Goal: Transaction & Acquisition: Purchase product/service

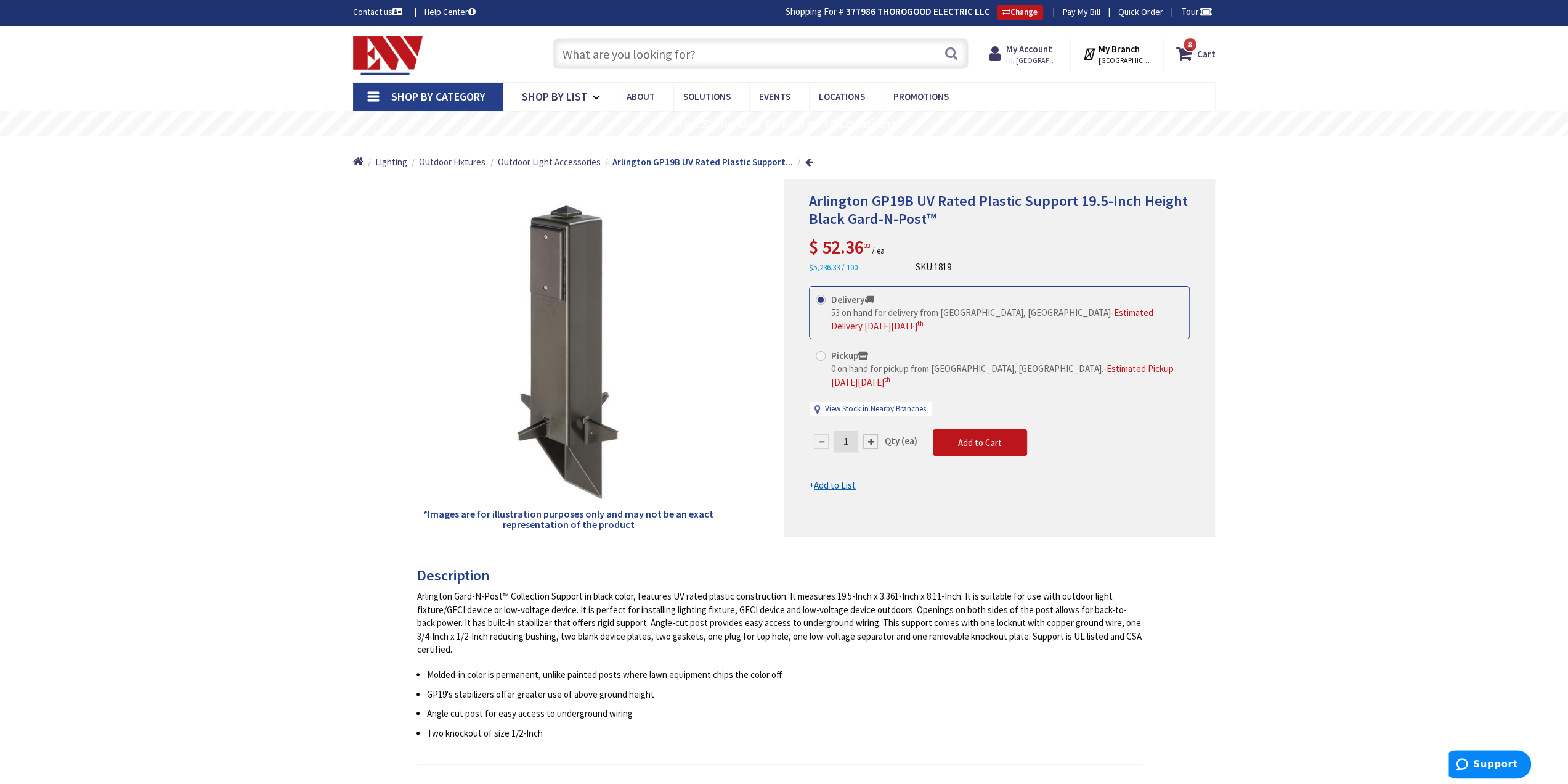
click at [720, 60] on input "text" at bounding box center [761, 54] width 416 height 31
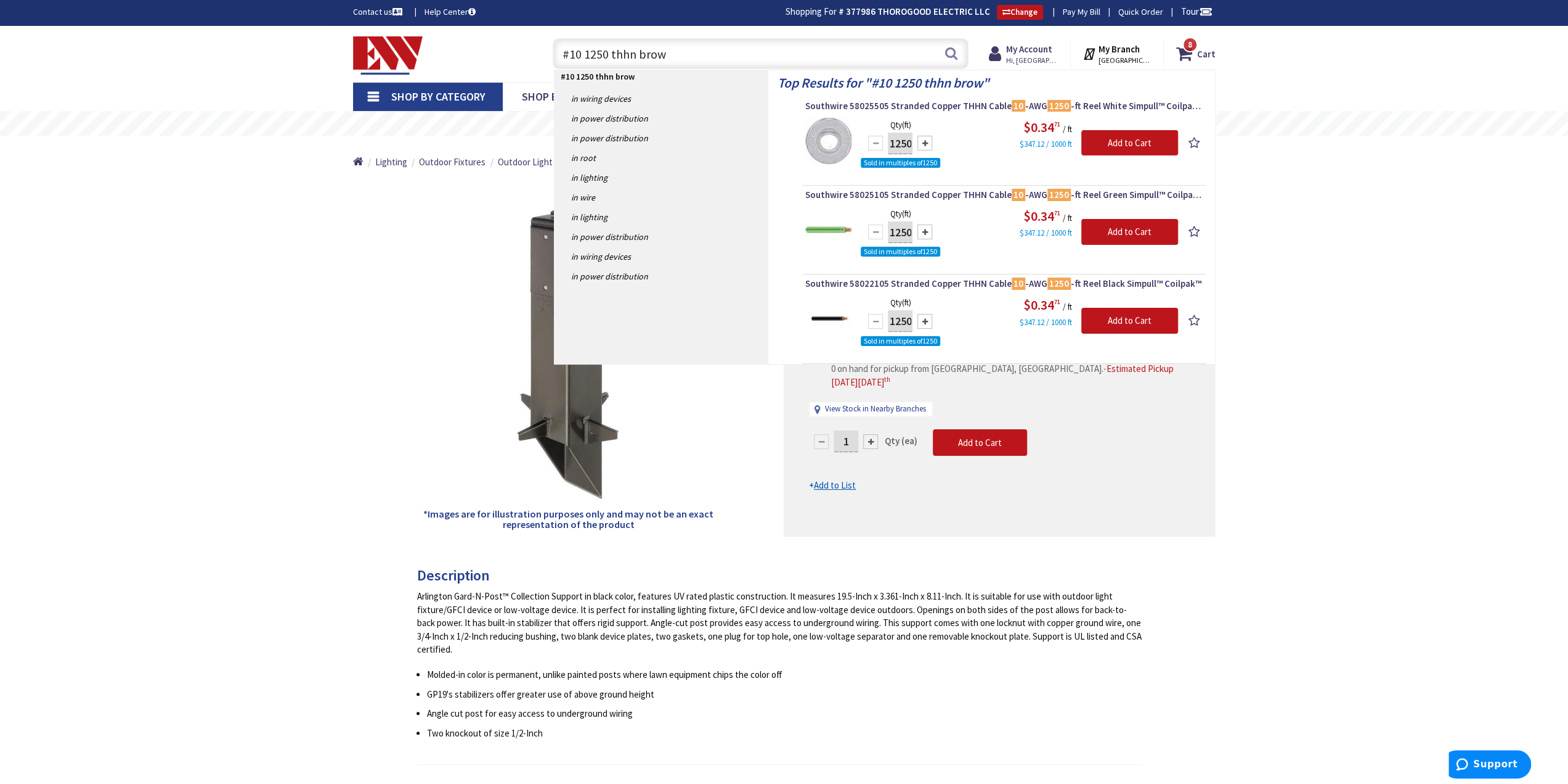
type input "#10 1250 [PERSON_NAME]"
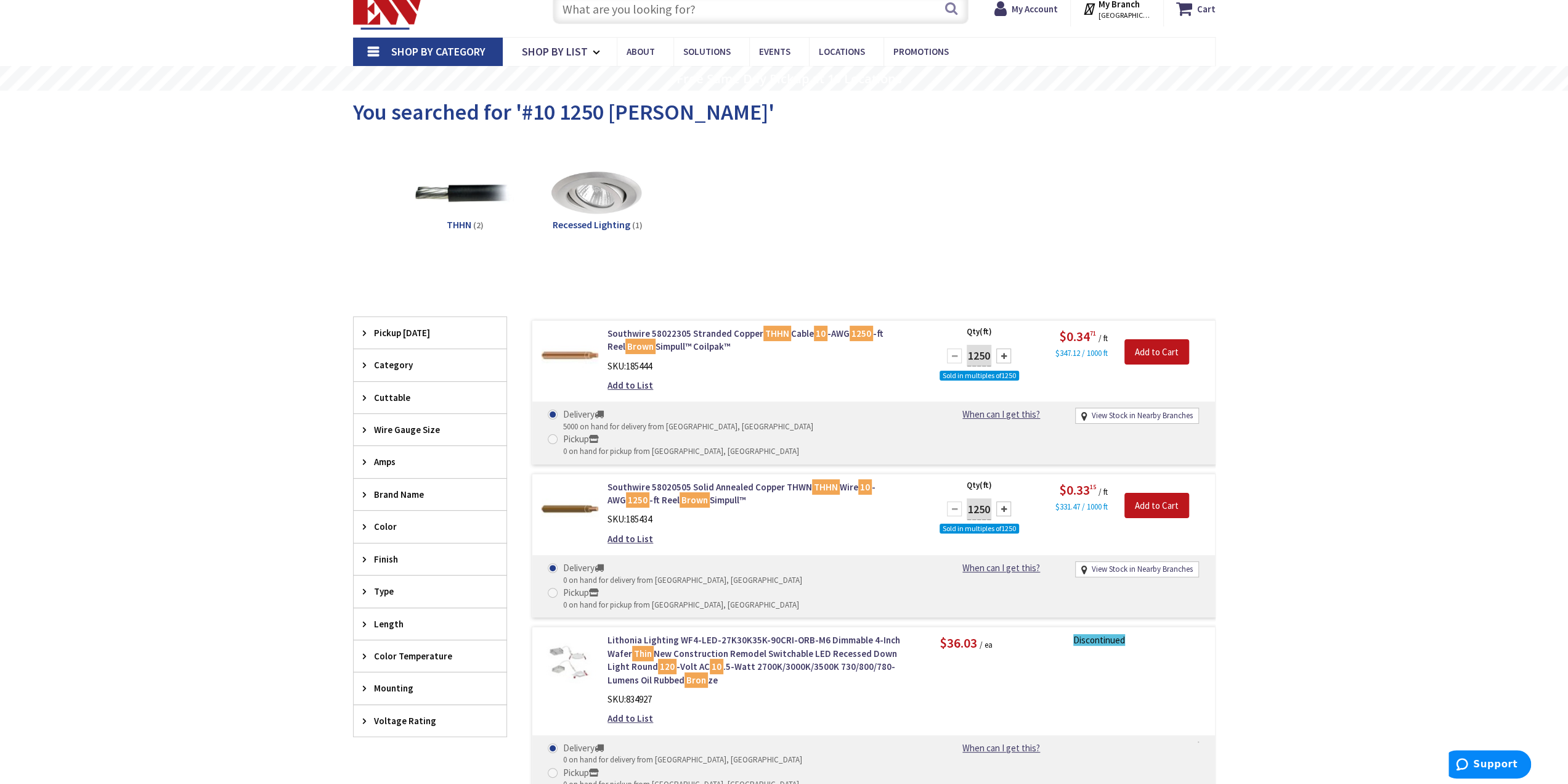
scroll to position [62, 0]
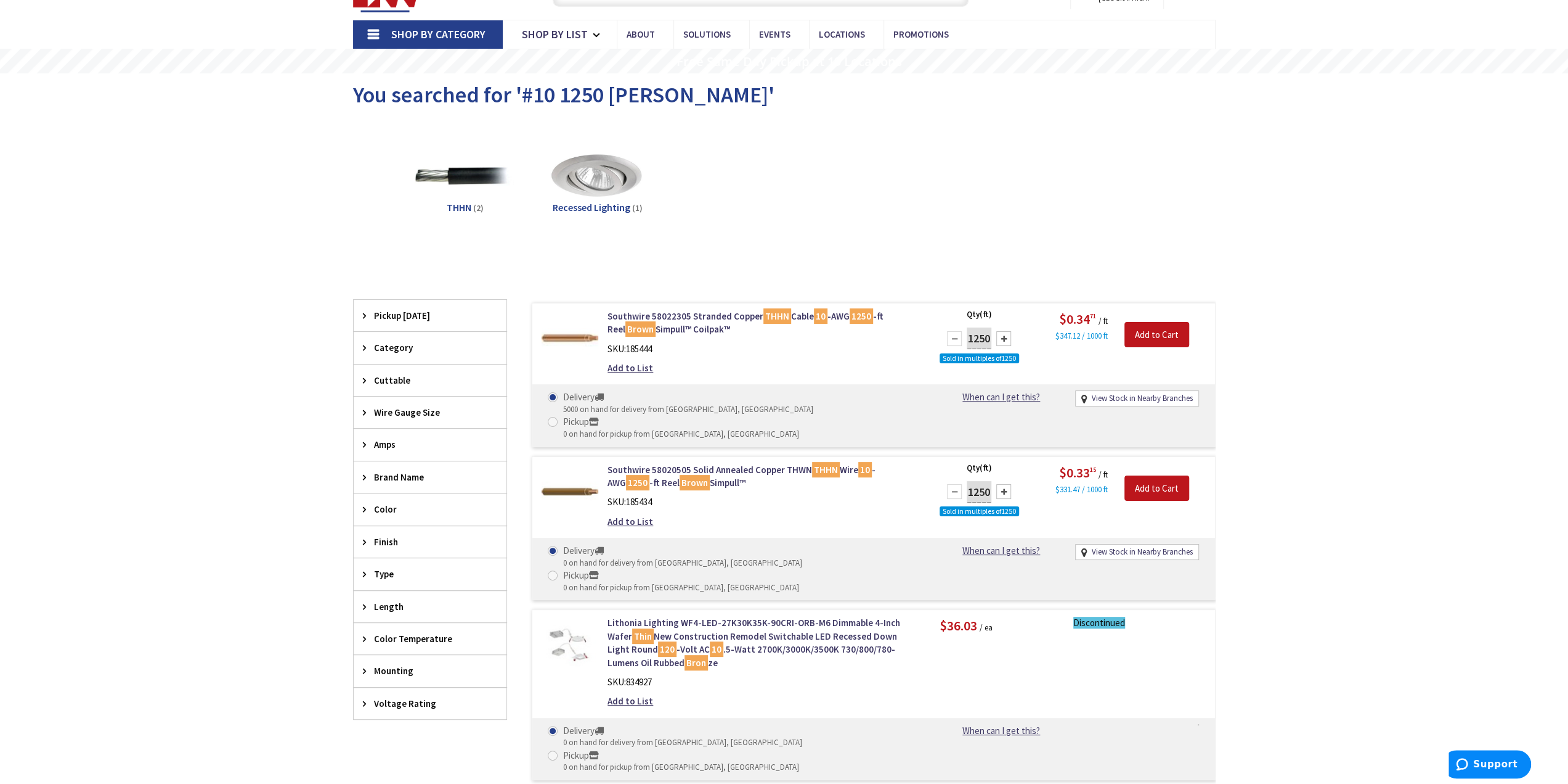
click at [853, 515] on div "Add to List" at bounding box center [764, 521] width 313 height 13
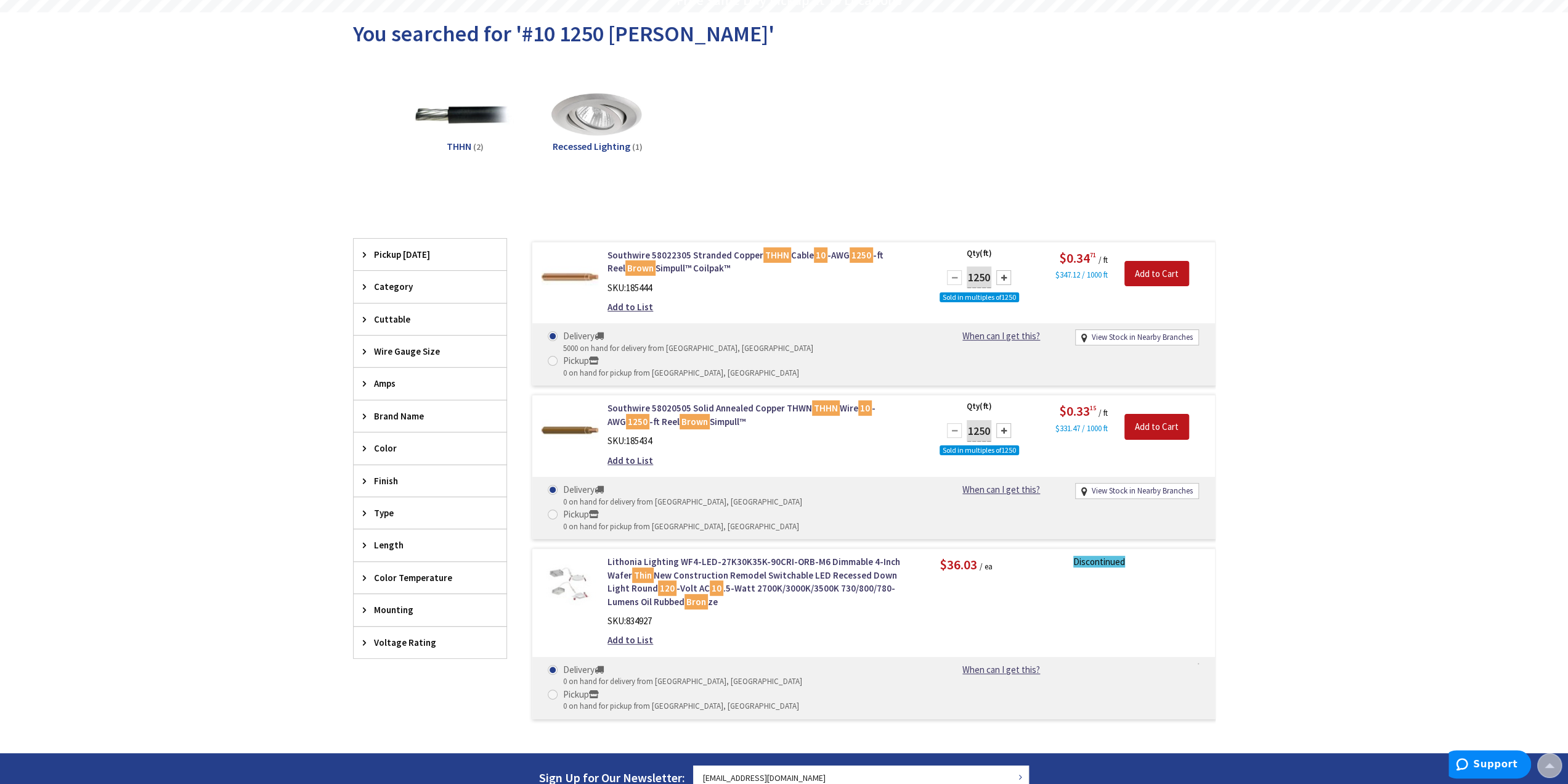
click at [806, 434] on div "SKU: 185434" at bounding box center [764, 441] width 313 height 13
click at [741, 434] on div "SKU: 185434" at bounding box center [764, 441] width 313 height 13
click at [892, 434] on div "SKU: 185434" at bounding box center [764, 441] width 313 height 13
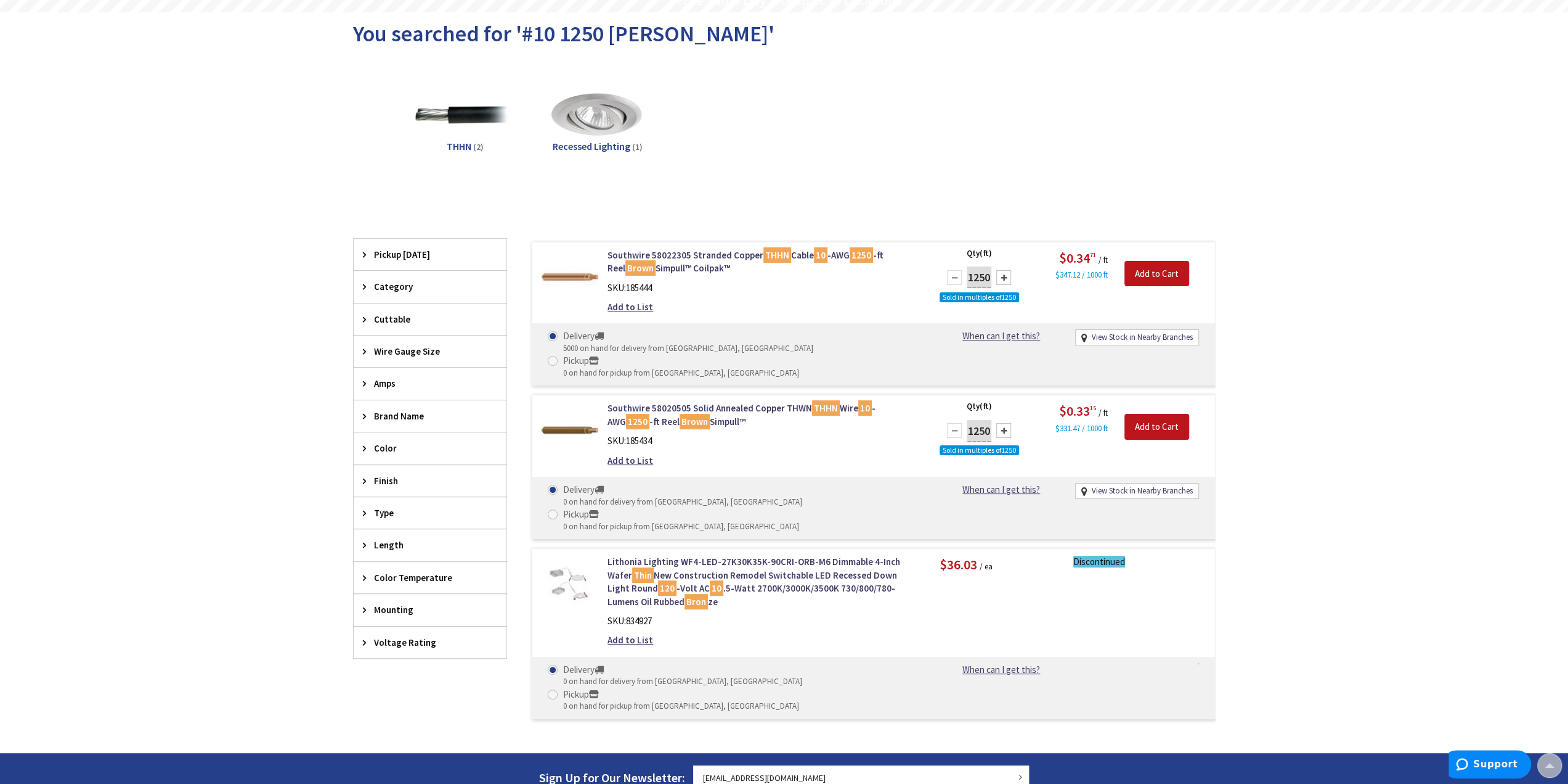
click at [882, 434] on div "SKU: 185434" at bounding box center [764, 441] width 313 height 13
